Goal: Information Seeking & Learning: Learn about a topic

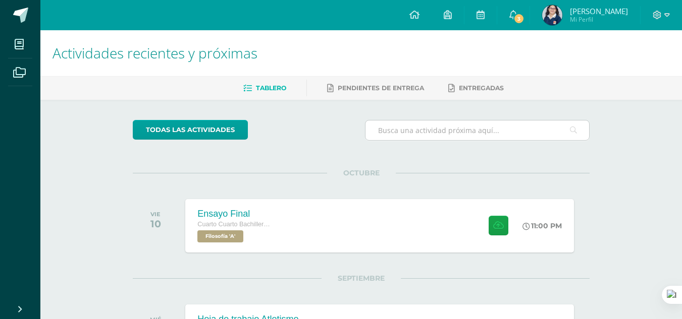
click at [403, 127] on input "text" at bounding box center [477, 131] width 224 height 20
click at [26, 76] on span at bounding box center [19, 72] width 23 height 23
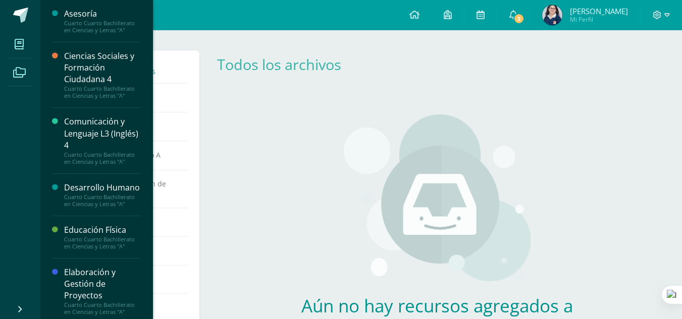
click at [18, 49] on icon at bounding box center [19, 44] width 9 height 10
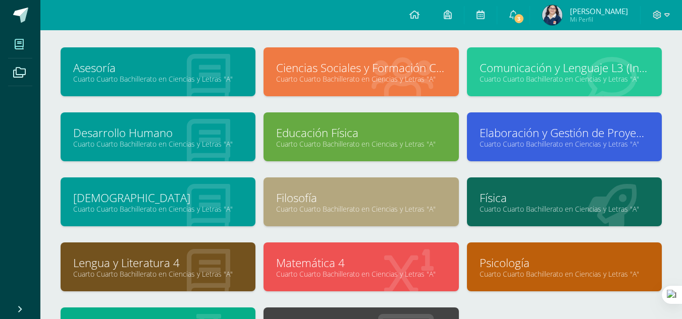
scroll to position [48, 0]
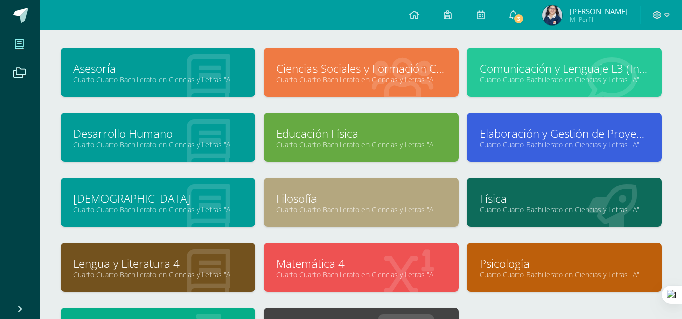
click at [331, 209] on link "Cuarto Cuarto Bachillerato en Ciencias y Letras "A"" at bounding box center [361, 210] width 170 height 10
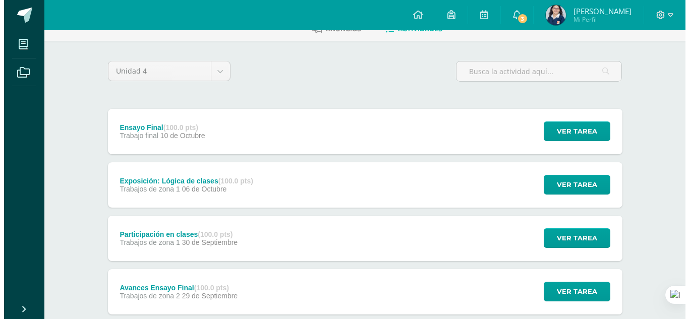
scroll to position [122, 0]
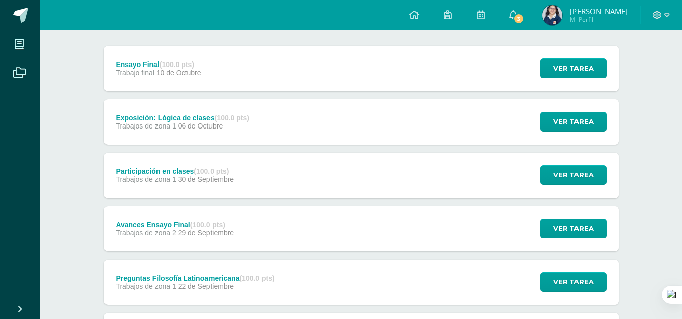
click at [320, 230] on div "Avances Ensayo Final (100.0 pts) Trabajos de zona 2 [DATE] Ver tarea Avances En…" at bounding box center [361, 228] width 515 height 45
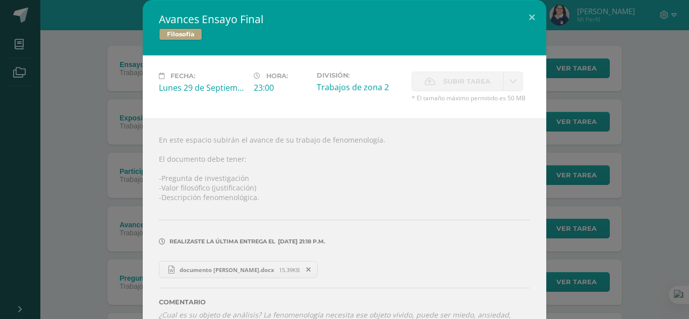
scroll to position [56, 0]
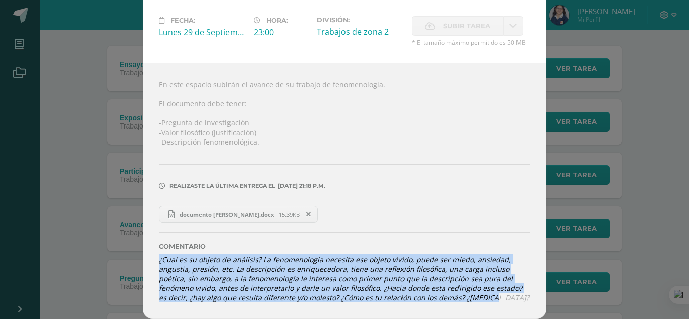
drag, startPoint x: 154, startPoint y: 259, endPoint x: 438, endPoint y: 303, distance: 287.5
click at [438, 303] on div "En este espacio subirán el avance de su trabajo de fenomenología. El documento …" at bounding box center [345, 191] width 404 height 256
copy icon "¿Cual es su objeto de análisis? La fenomenología necesita ese objeto vivido, pu…"
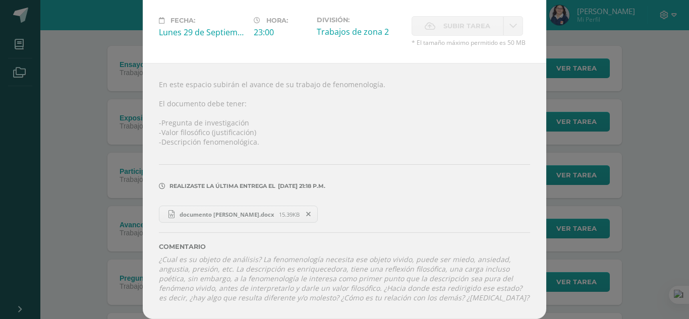
click at [80, 81] on div "Avances Ensayo Final Filosofía Fecha: Lunes 29 de Septiembre Hora: 23:00 Divisi…" at bounding box center [344, 131] width 681 height 375
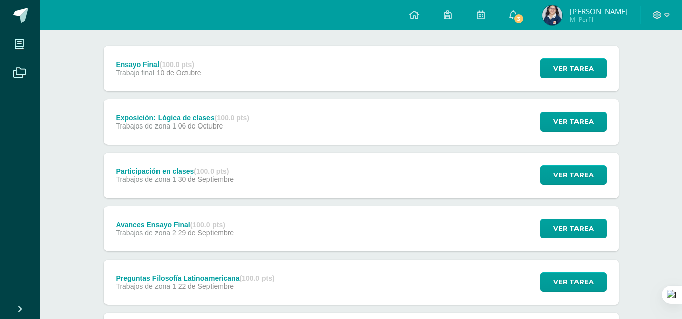
click at [237, 53] on div "Ensayo Final (100.0 pts) Trabajo final 10 de Octubre Ver tarea Ensayo Final Fil…" at bounding box center [361, 68] width 515 height 45
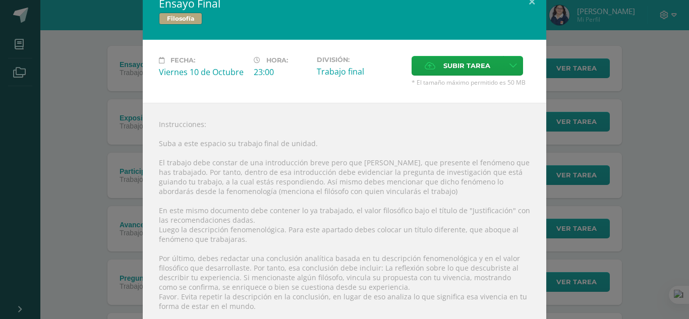
scroll to position [179, 0]
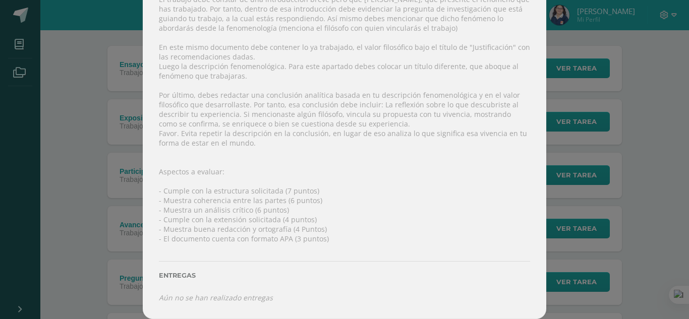
click at [90, 143] on div "Ensayo Final Filosofía Fecha: Viernes 10 de Octubre Hora: 23:00 División: Traba…" at bounding box center [344, 70] width 681 height 499
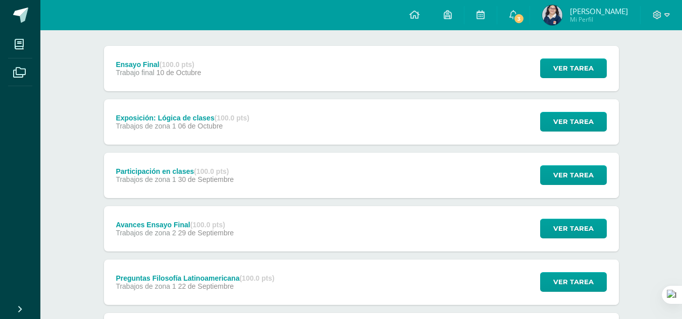
click at [176, 221] on div "Avances Ensayo Final (100.0 pts)" at bounding box center [175, 225] width 118 height 8
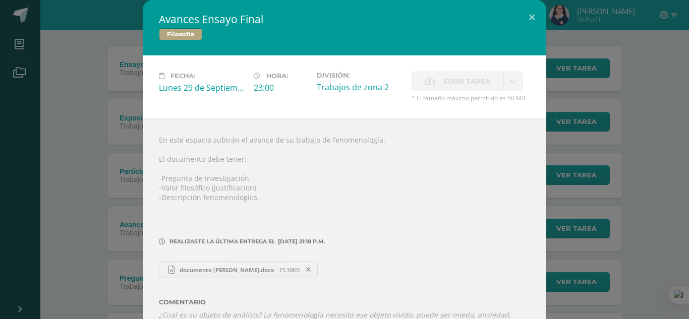
scroll to position [56, 0]
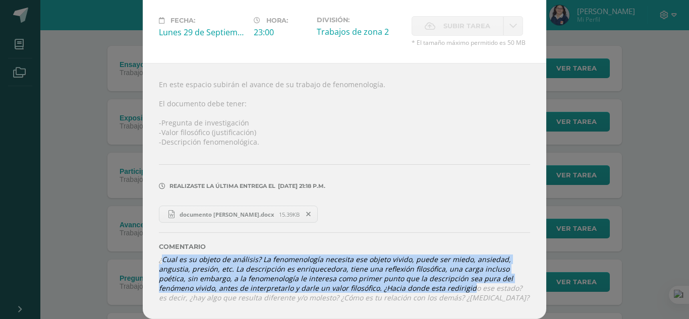
drag, startPoint x: 157, startPoint y: 260, endPoint x: 428, endPoint y: 287, distance: 272.8
click at [428, 287] on icon "¿Cual es su objeto de análisis? La fenomenología necesita ese objeto vivido, pu…" at bounding box center [344, 279] width 370 height 48
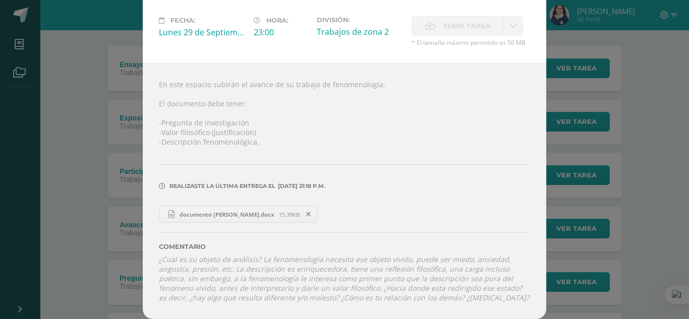
click at [444, 295] on div "Comentario ¿Cual es su objeto de análisis? La fenomenología necesita ese objeto…" at bounding box center [344, 263] width 371 height 80
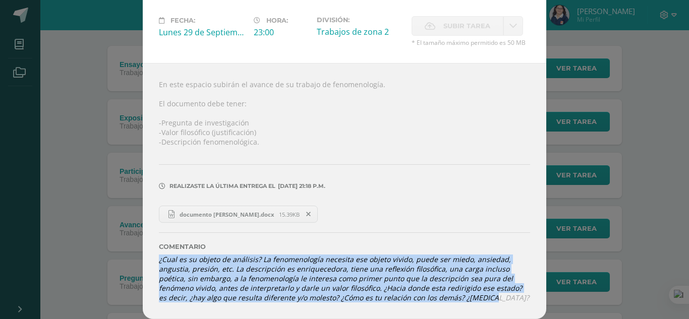
drag, startPoint x: 442, startPoint y: 298, endPoint x: 146, endPoint y: 259, distance: 298.2
click at [146, 259] on div "En este espacio subirán el avance de su trabajo de fenomenología. El documento …" at bounding box center [345, 191] width 404 height 256
copy icon "¿Cual es su objeto de análisis? La fenomenología necesita ese objeto vivido, pu…"
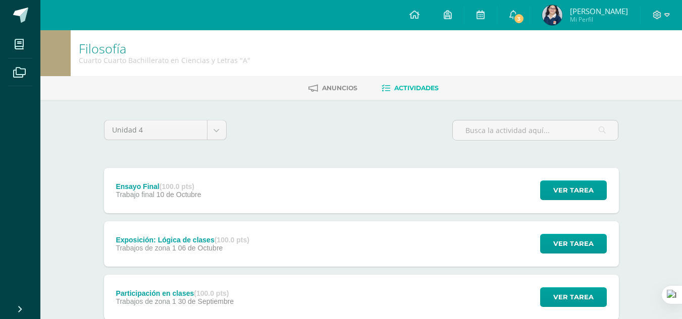
click at [362, 183] on div "Ensayo Final (100.0 pts) Trabajo final 10 de Octubre Ver tarea Ensayo Final Fil…" at bounding box center [361, 190] width 515 height 45
